Goal: Transaction & Acquisition: Book appointment/travel/reservation

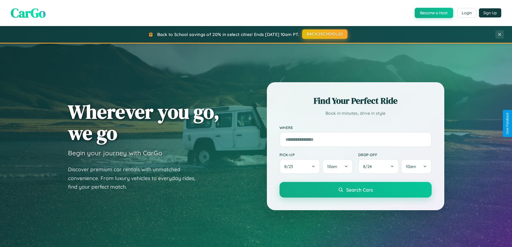
click at [324, 34] on button "BACK2SCHOOL20" at bounding box center [324, 34] width 45 height 10
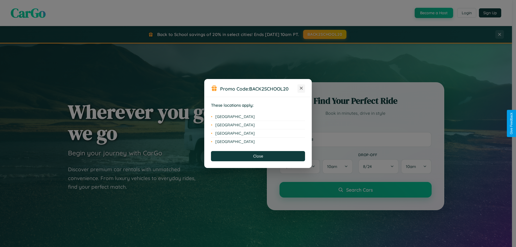
click at [301, 88] on icon at bounding box center [301, 88] width 3 height 3
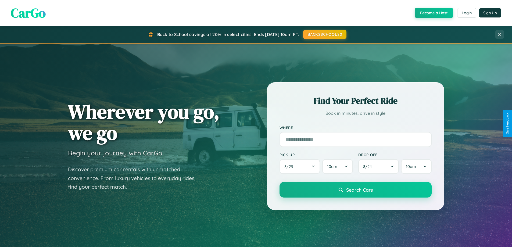
scroll to position [863, 0]
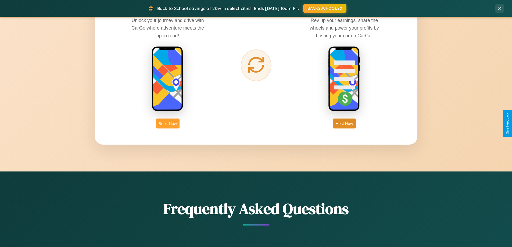
click at [168, 123] on button "Book Now" at bounding box center [168, 123] width 24 height 10
